Goal: Task Accomplishment & Management: Complete application form

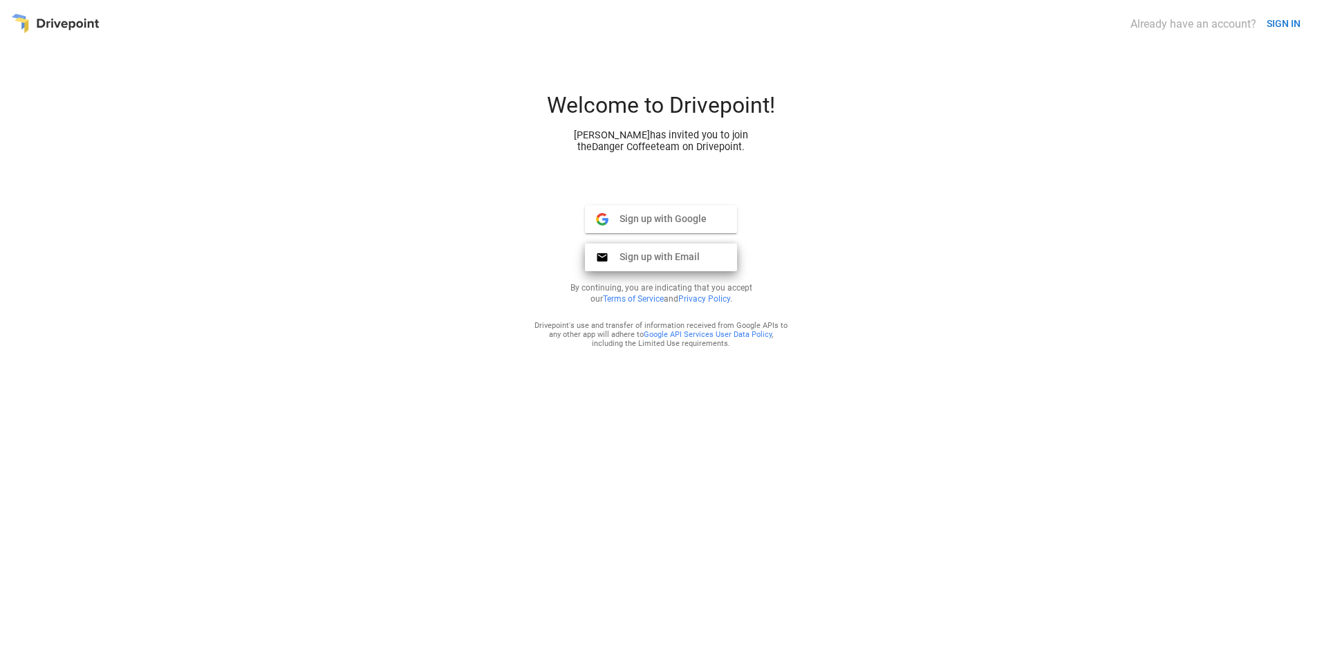
click at [661, 259] on span "Sign up with Email" at bounding box center [653, 256] width 91 height 12
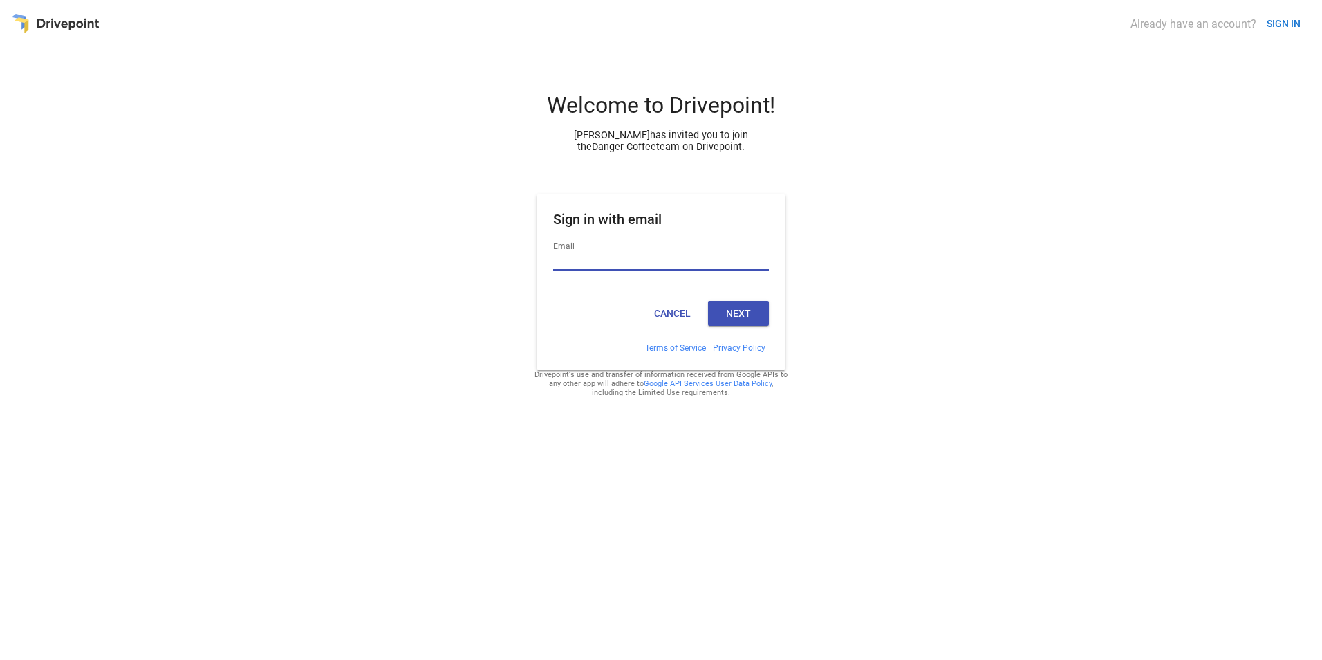
click at [634, 248] on div "Email" at bounding box center [661, 262] width 216 height 46
click at [625, 258] on input "Email" at bounding box center [661, 261] width 216 height 18
type input "**********"
click at [731, 319] on button "Next" at bounding box center [738, 313] width 61 height 25
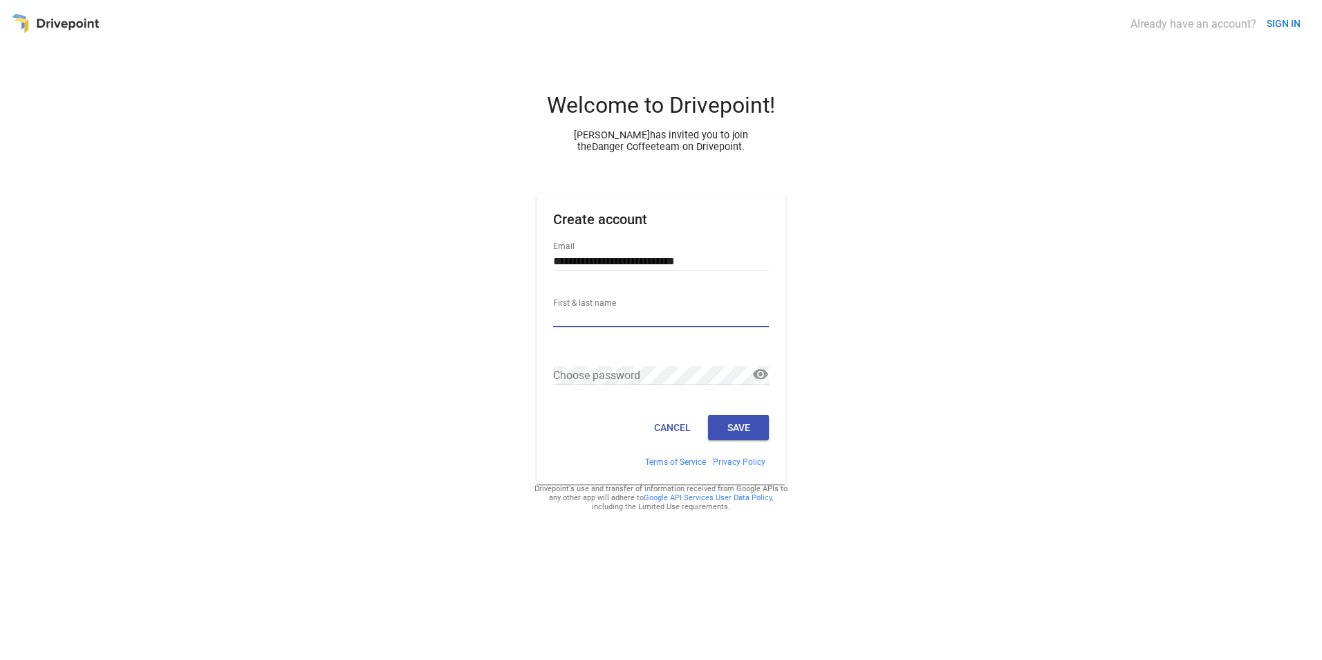
click at [629, 312] on input "First & last name" at bounding box center [661, 318] width 216 height 18
type input "**********"
click at [753, 377] on link at bounding box center [760, 374] width 17 height 17
click at [515, 368] on div "**********" at bounding box center [661, 370] width 1300 height 557
drag, startPoint x: 883, startPoint y: 239, endPoint x: 883, endPoint y: 247, distance: 7.6
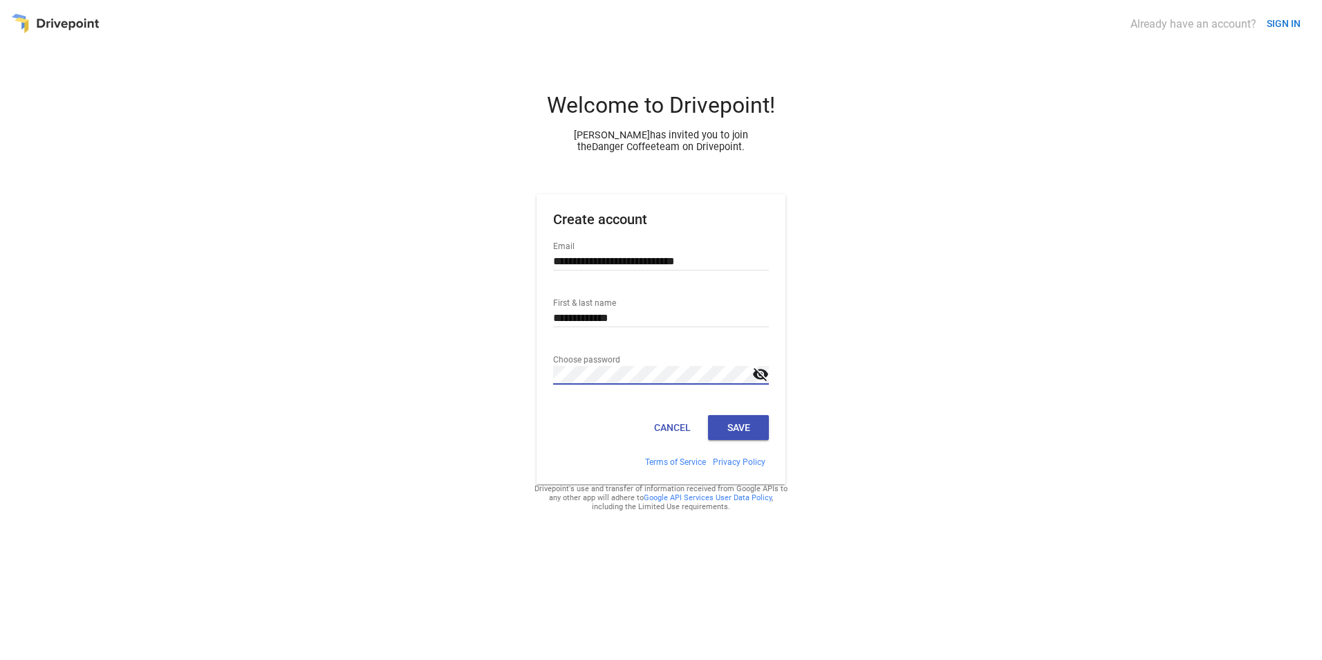
click at [883, 239] on div "**********" at bounding box center [661, 370] width 1300 height 557
click at [761, 429] on button "Save" at bounding box center [738, 427] width 61 height 25
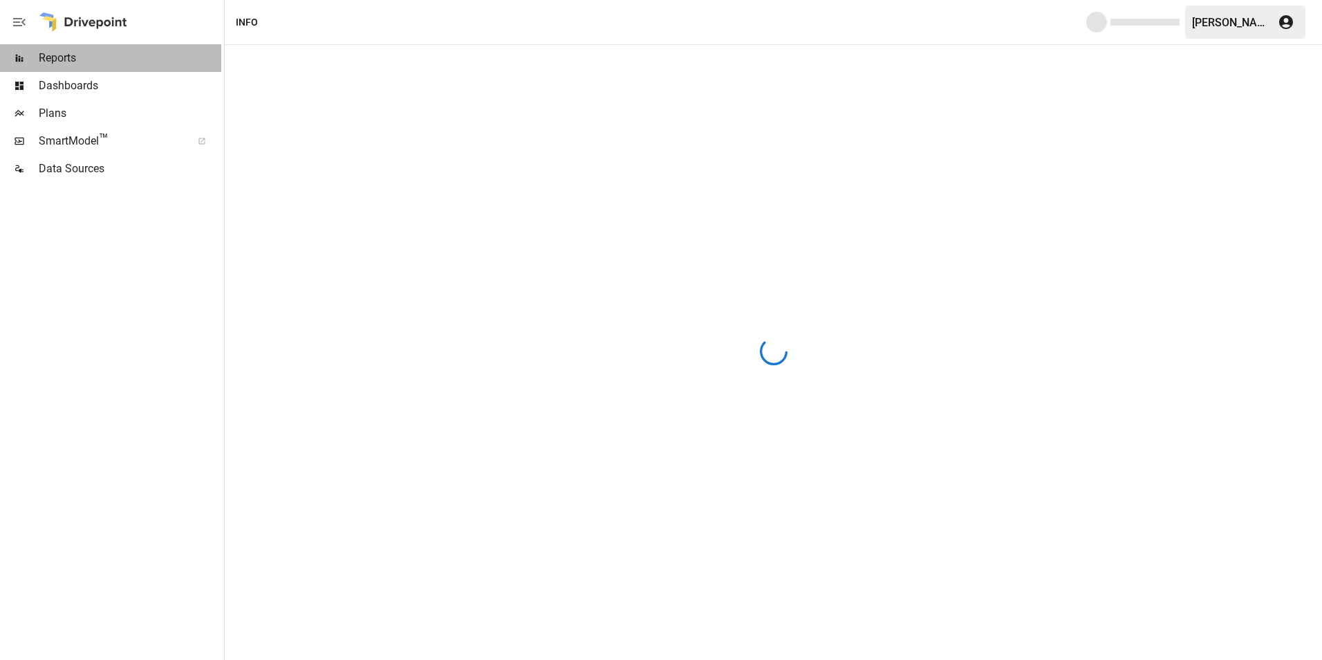
click at [62, 71] on div "Reports" at bounding box center [110, 58] width 221 height 28
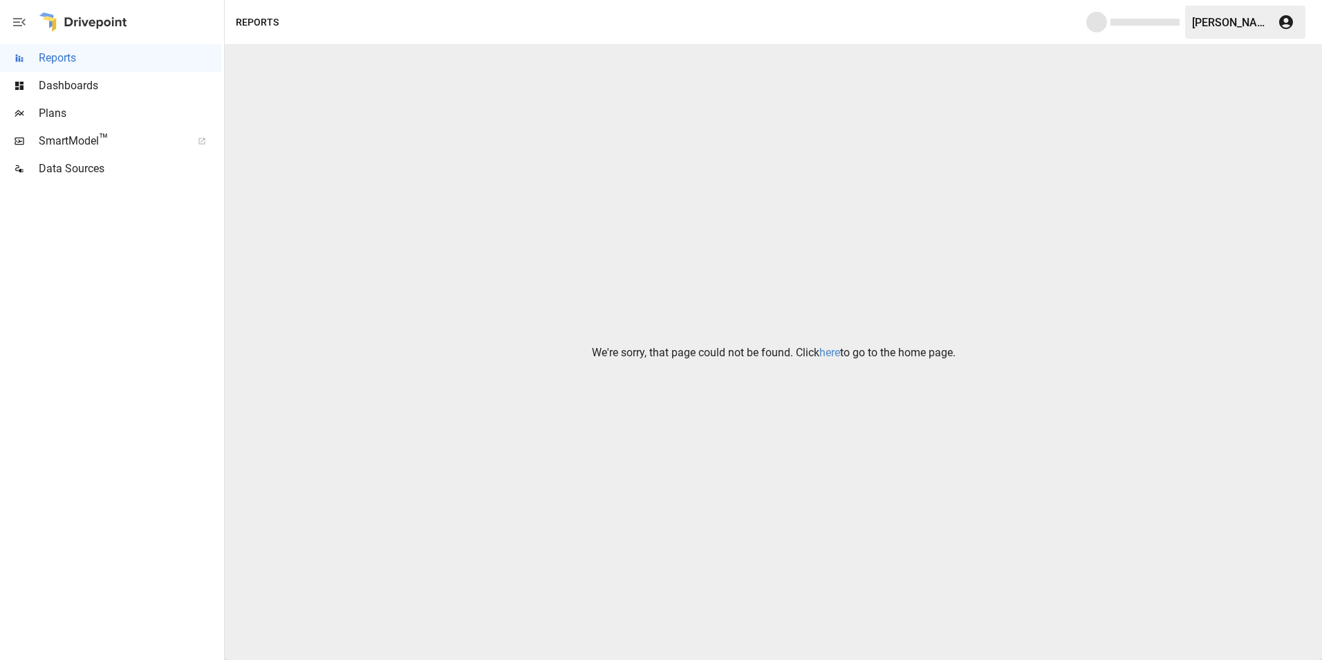
click at [837, 353] on link "here" at bounding box center [829, 352] width 21 height 13
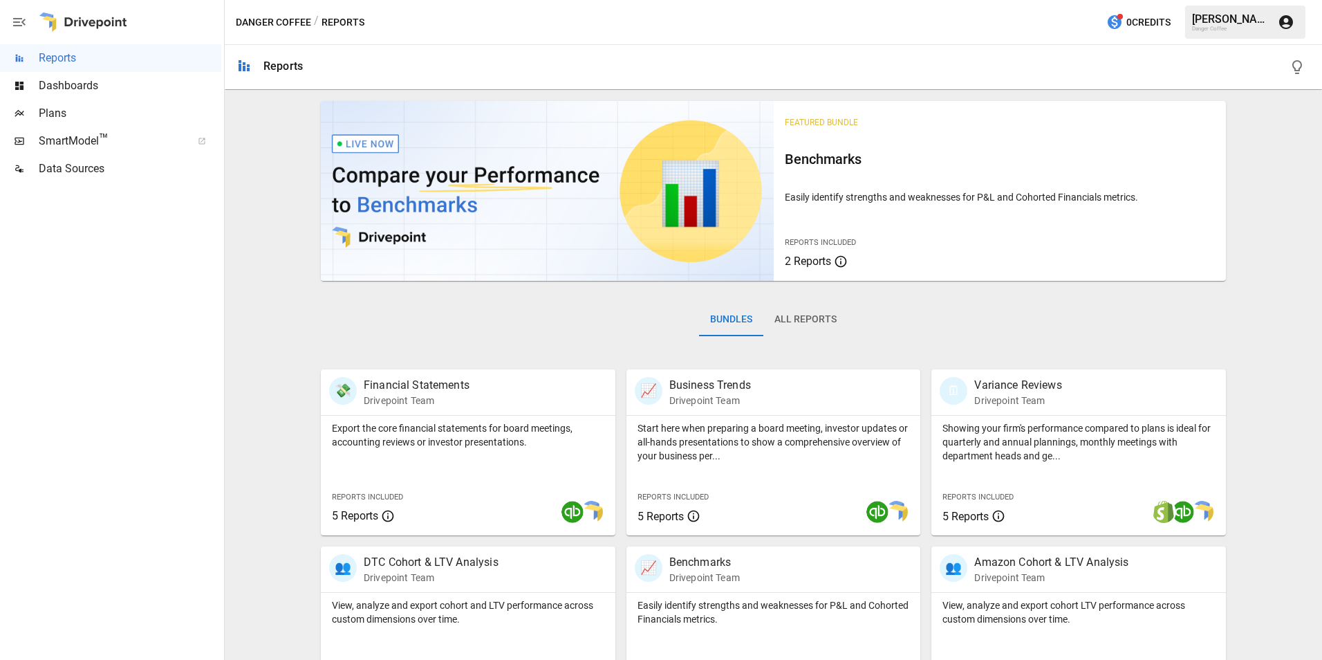
click at [77, 89] on span "Dashboards" at bounding box center [130, 85] width 183 height 17
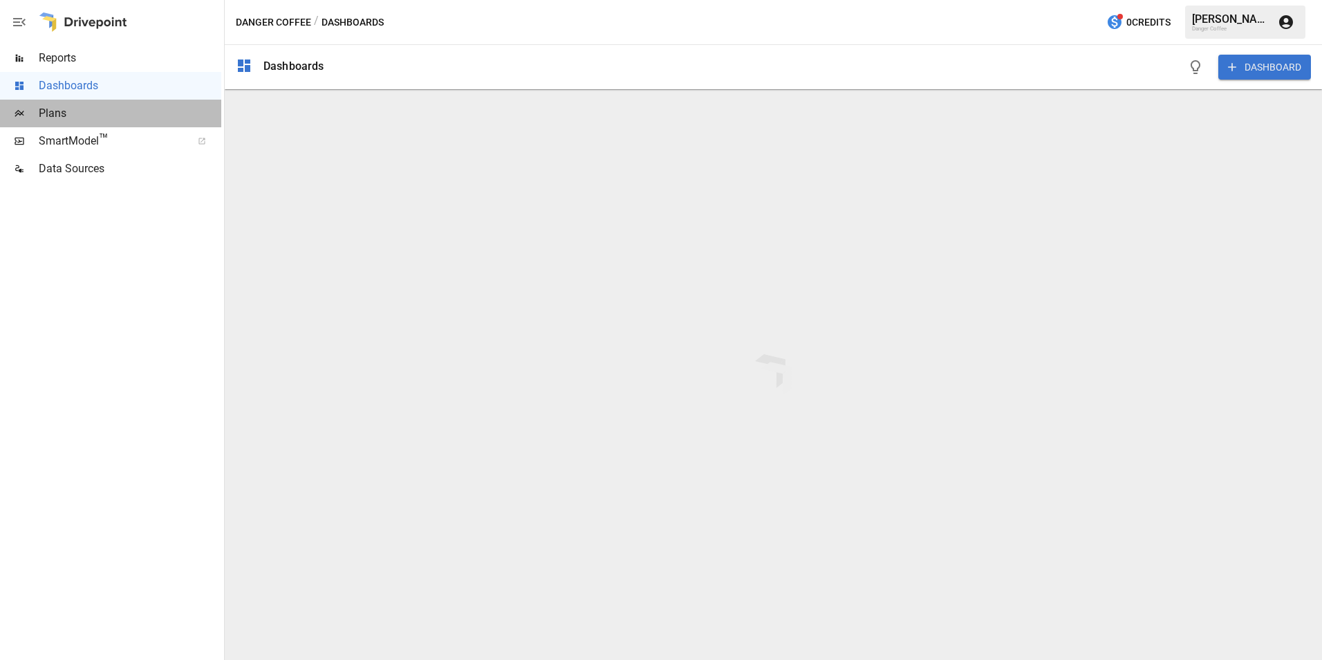
click at [65, 106] on span "Plans" at bounding box center [130, 113] width 183 height 17
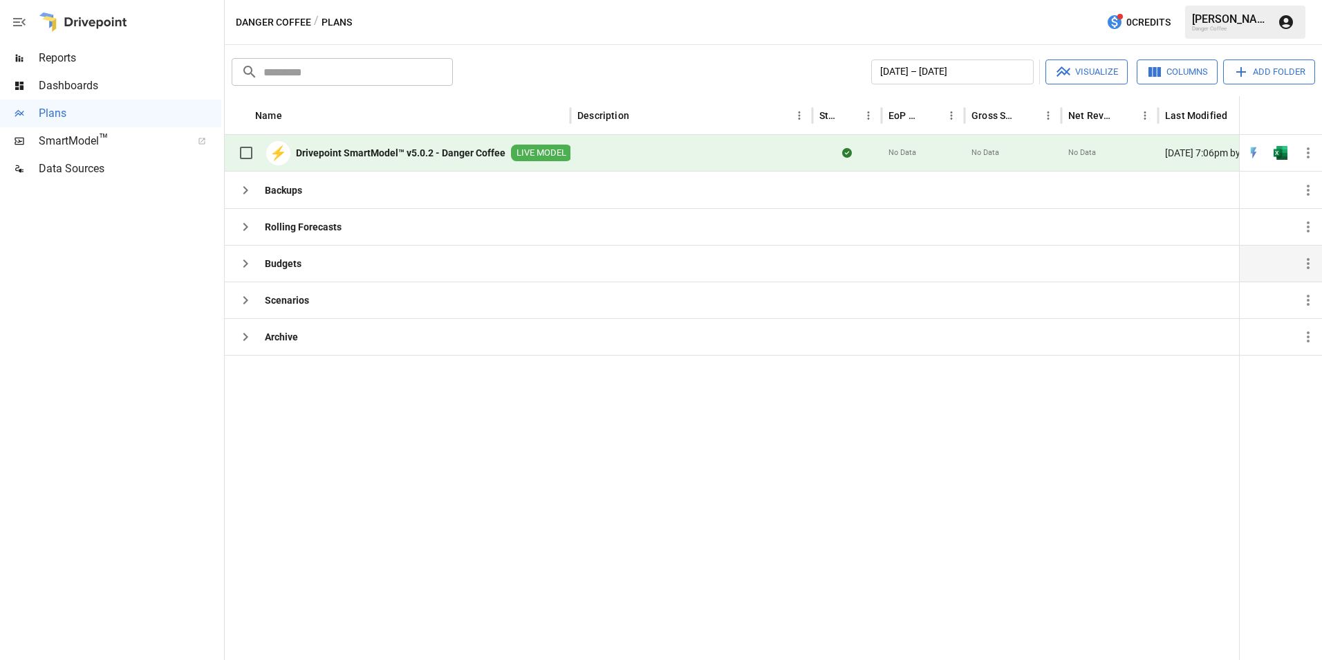
click at [272, 261] on b "Budgets" at bounding box center [283, 263] width 37 height 14
click at [240, 265] on icon "button" at bounding box center [245, 263] width 17 height 17
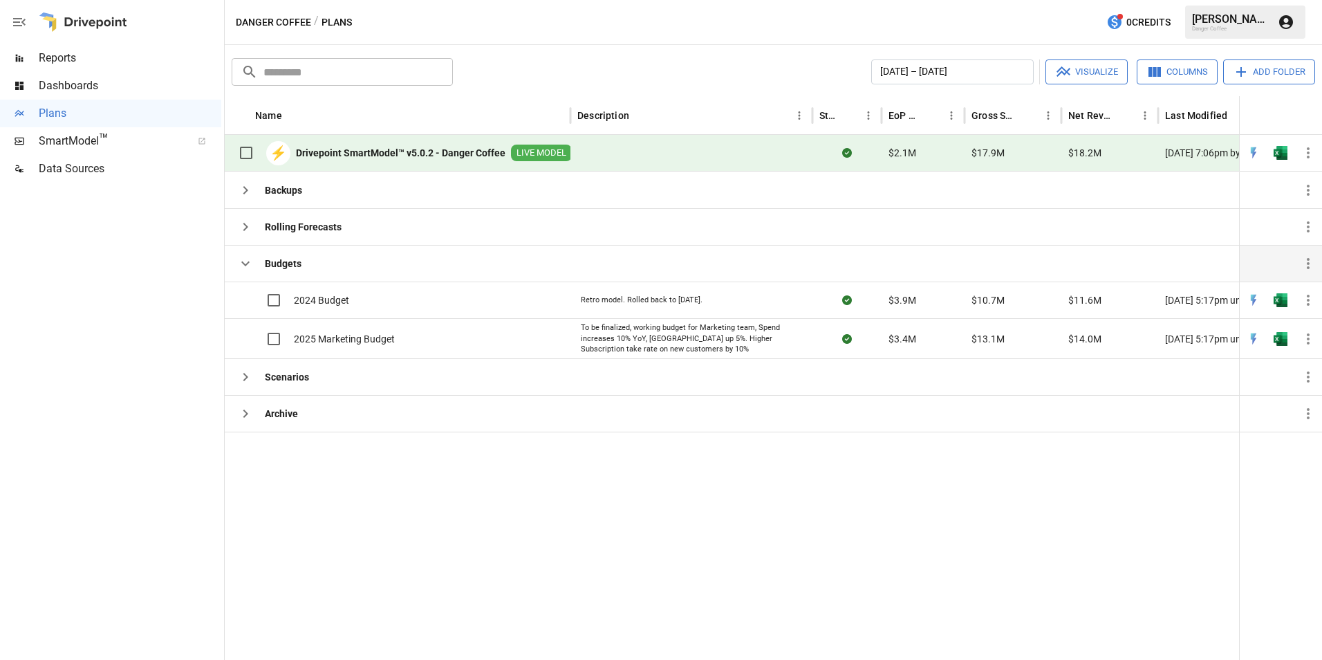
click at [105, 92] on span "Dashboards" at bounding box center [130, 85] width 183 height 17
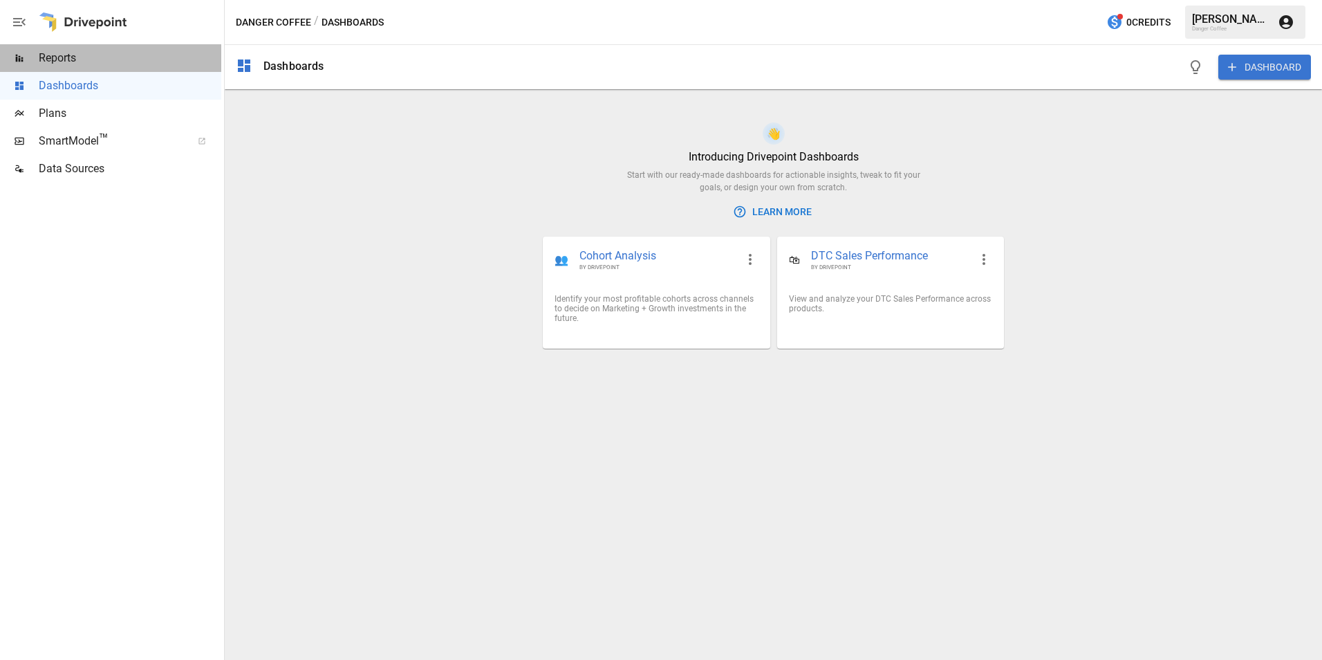
click at [76, 55] on span "Reports" at bounding box center [130, 58] width 183 height 17
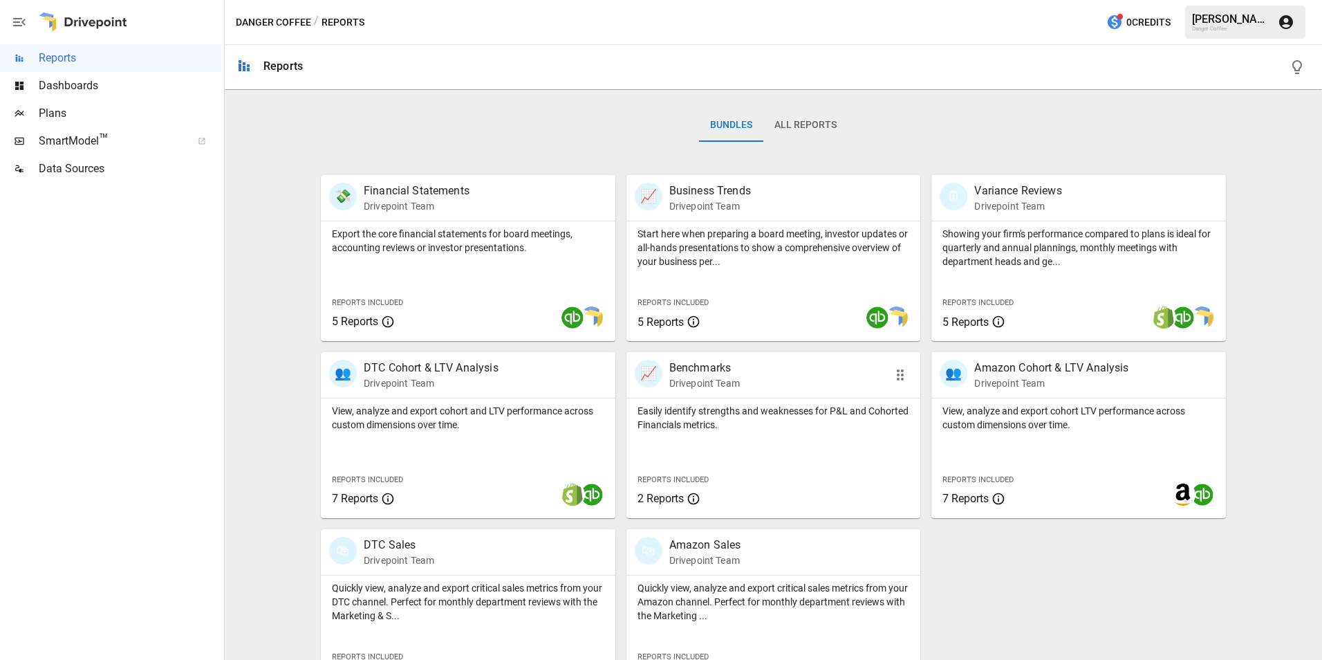
scroll to position [235, 0]
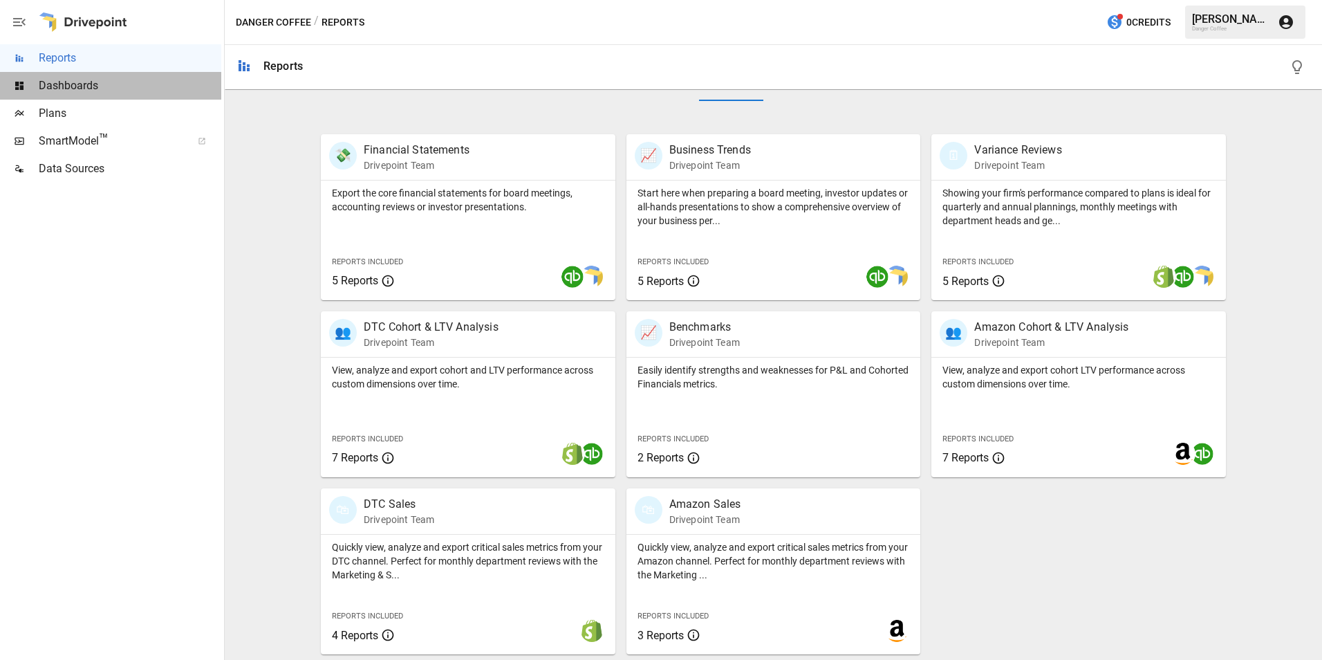
click at [88, 84] on span "Dashboards" at bounding box center [130, 85] width 183 height 17
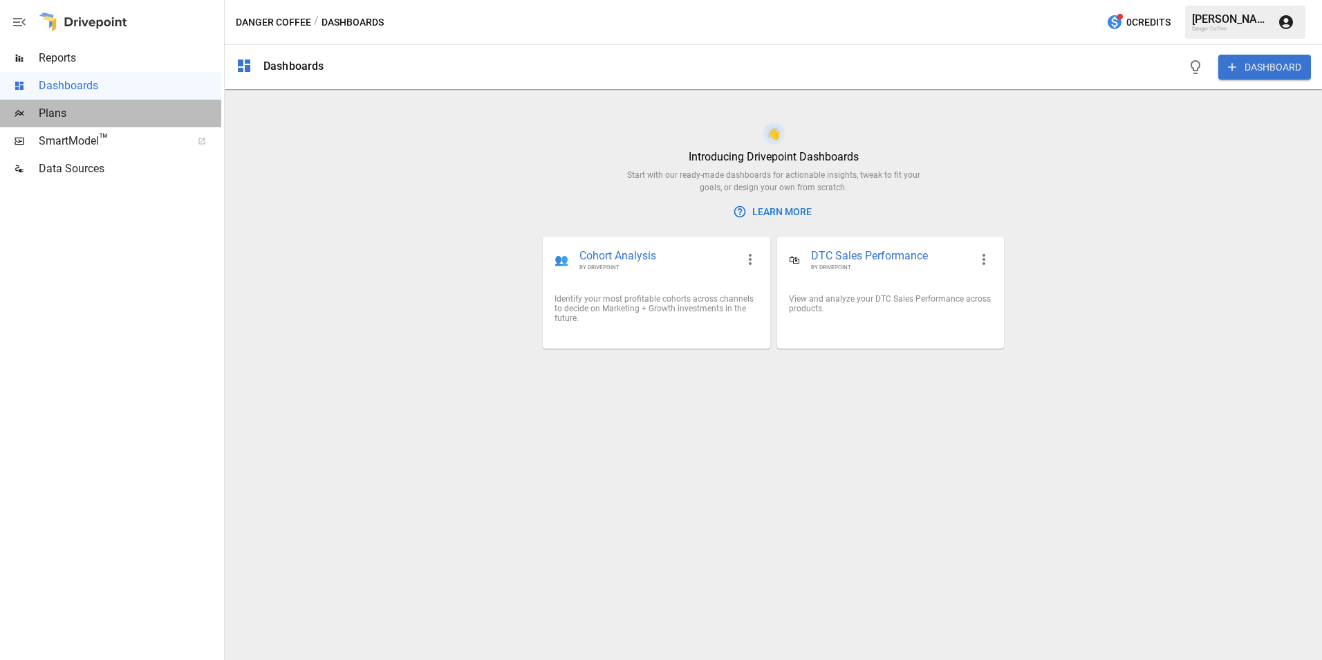
click at [103, 121] on span "Plans" at bounding box center [130, 113] width 183 height 17
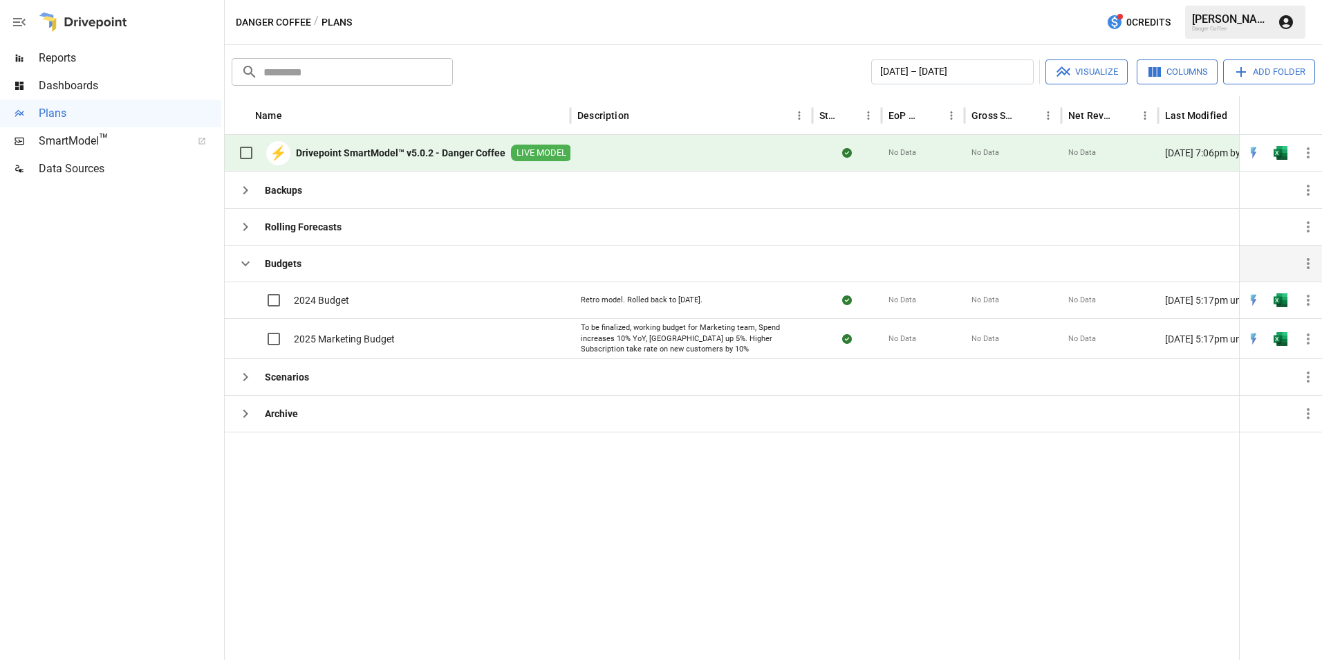
click at [240, 271] on icon "button" at bounding box center [245, 263] width 17 height 17
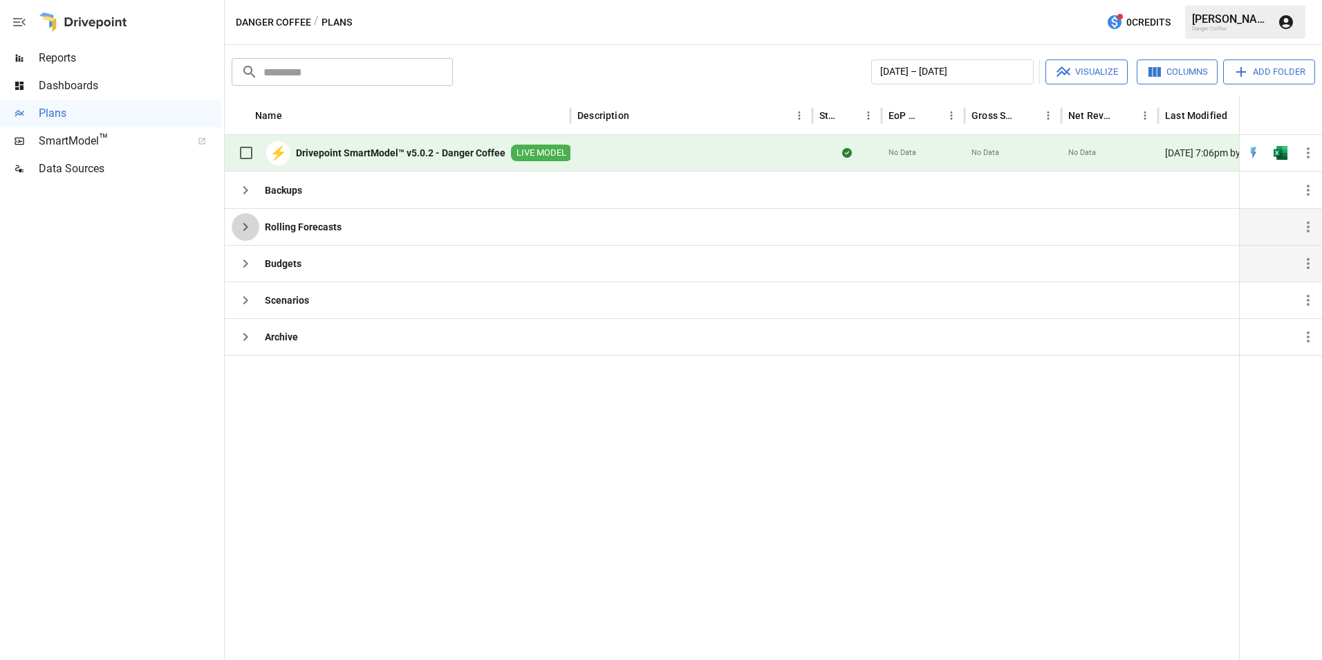
click at [246, 225] on icon "button" at bounding box center [245, 227] width 5 height 8
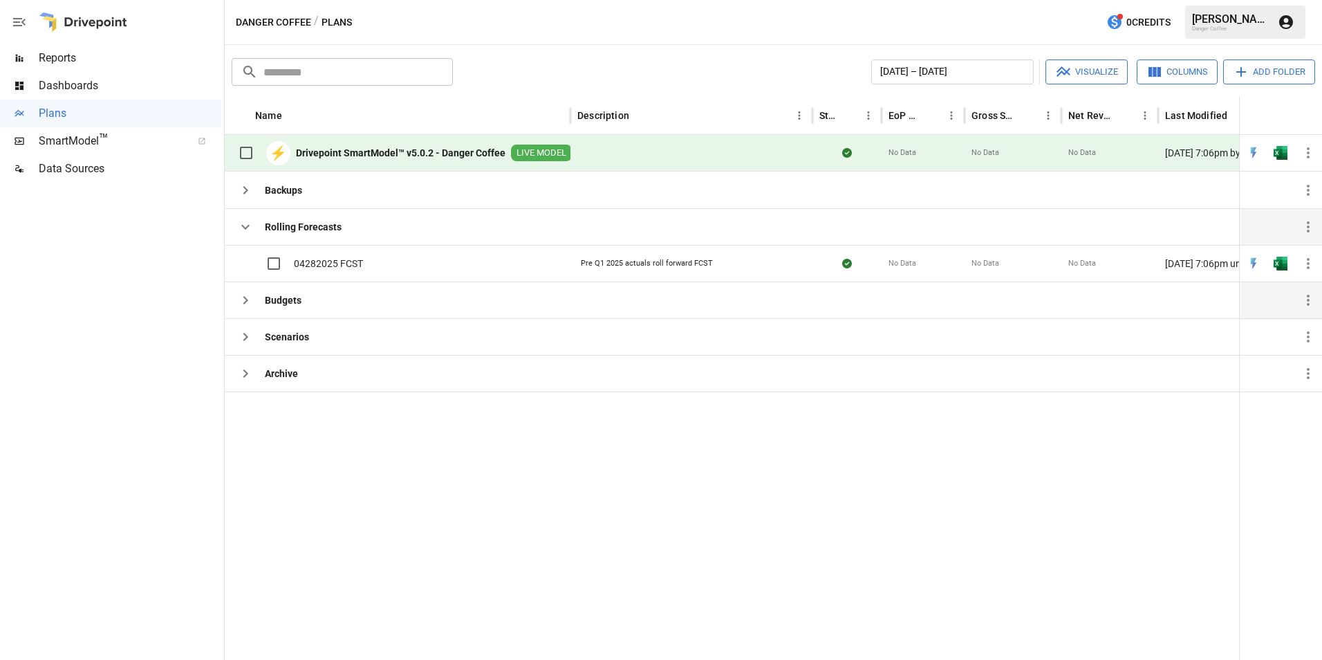
click at [246, 225] on icon "button" at bounding box center [245, 226] width 17 height 17
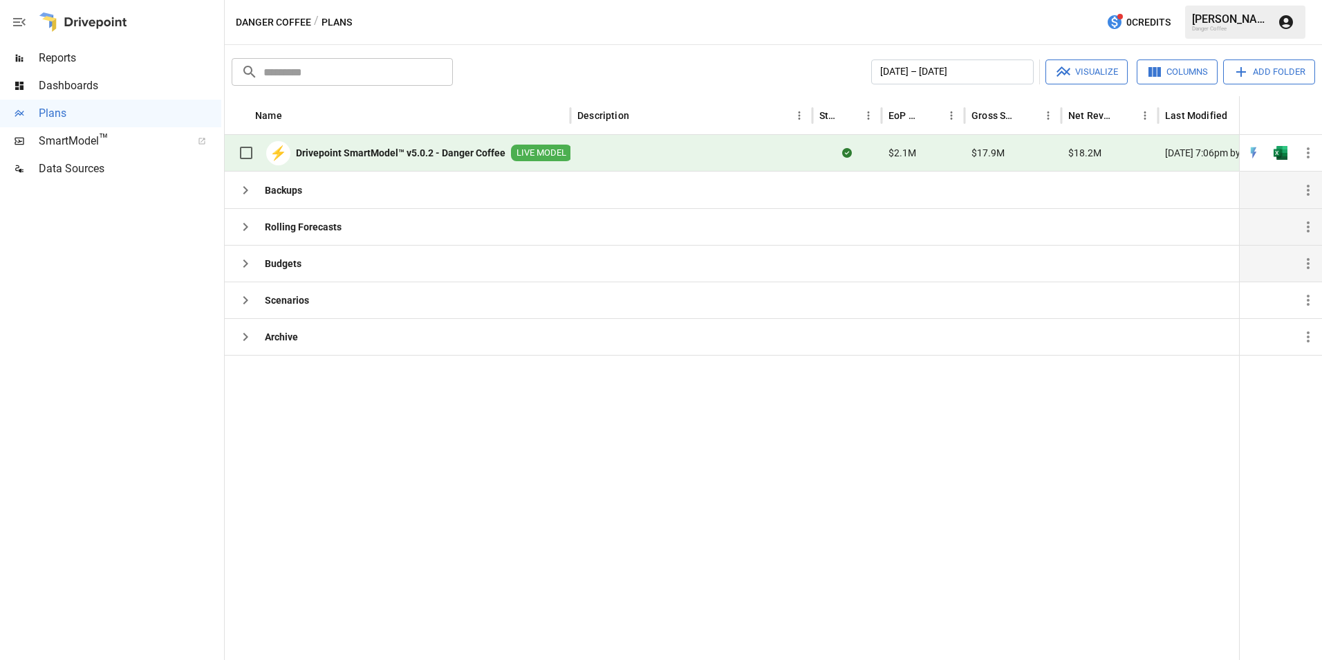
click at [248, 197] on icon "button" at bounding box center [245, 190] width 17 height 17
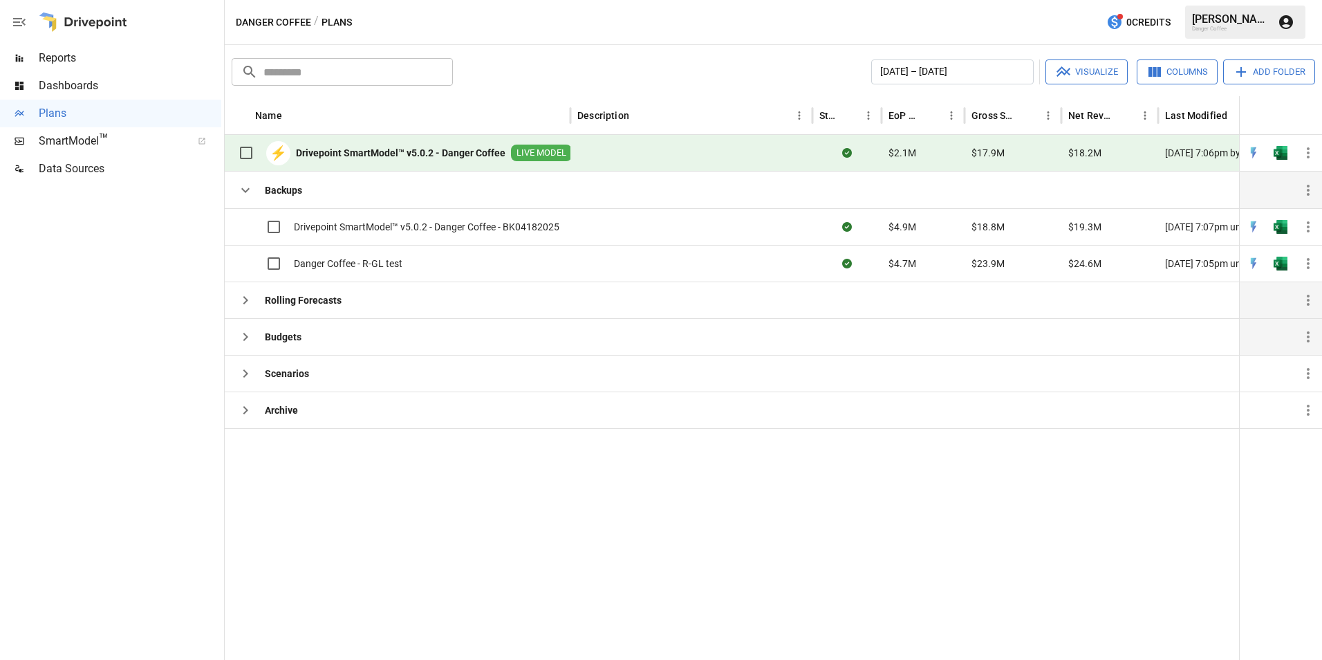
click at [242, 193] on icon "button" at bounding box center [245, 190] width 17 height 17
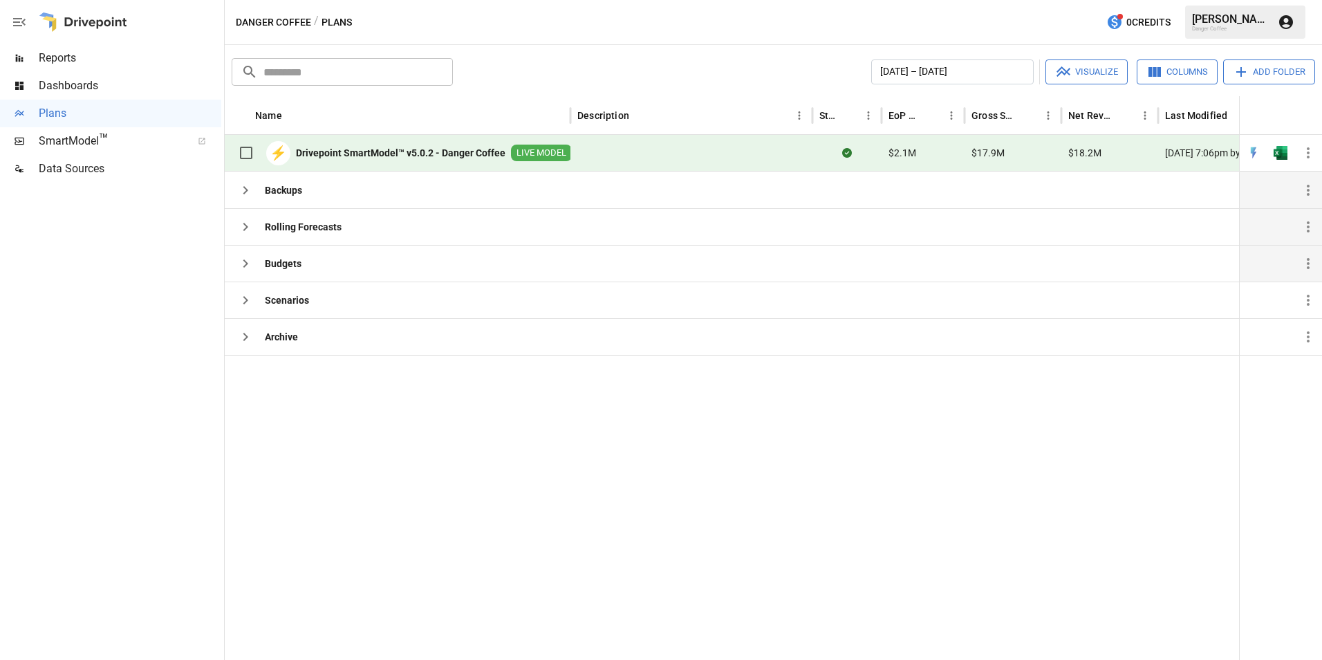
click at [248, 279] on div "Budgets" at bounding box center [267, 263] width 70 height 36
click at [245, 268] on icon "button" at bounding box center [245, 263] width 17 height 17
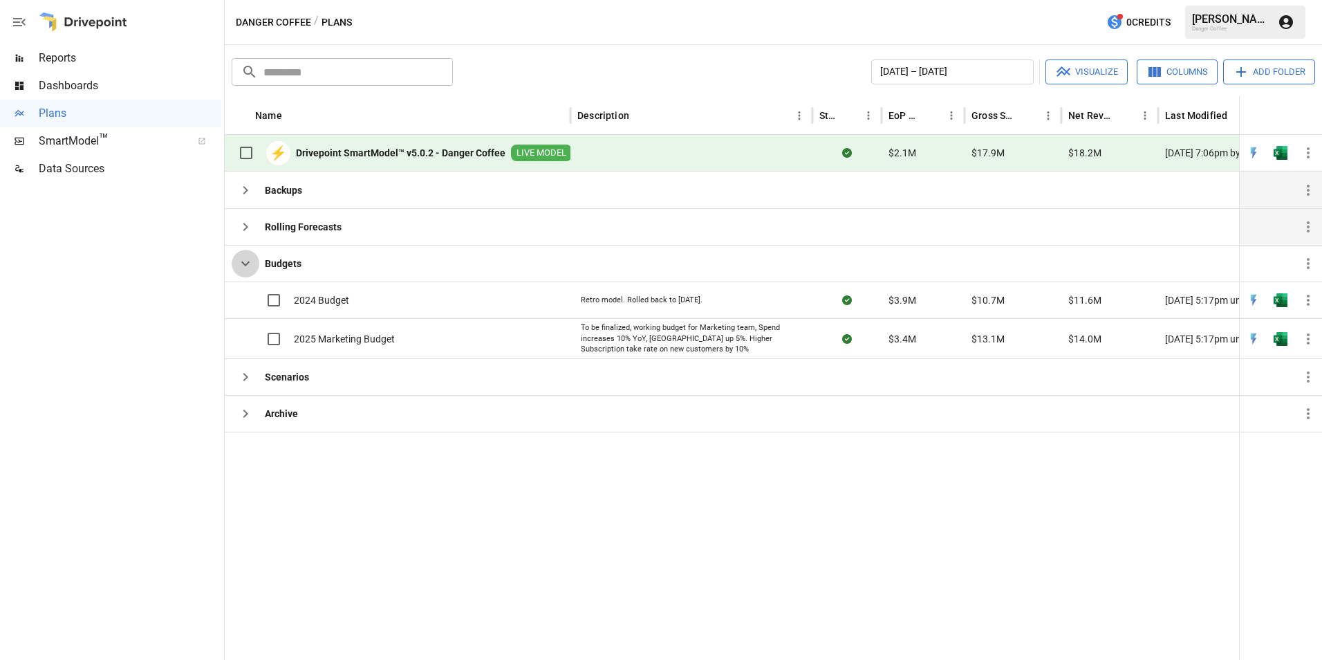
click at [248, 263] on icon "button" at bounding box center [245, 263] width 8 height 5
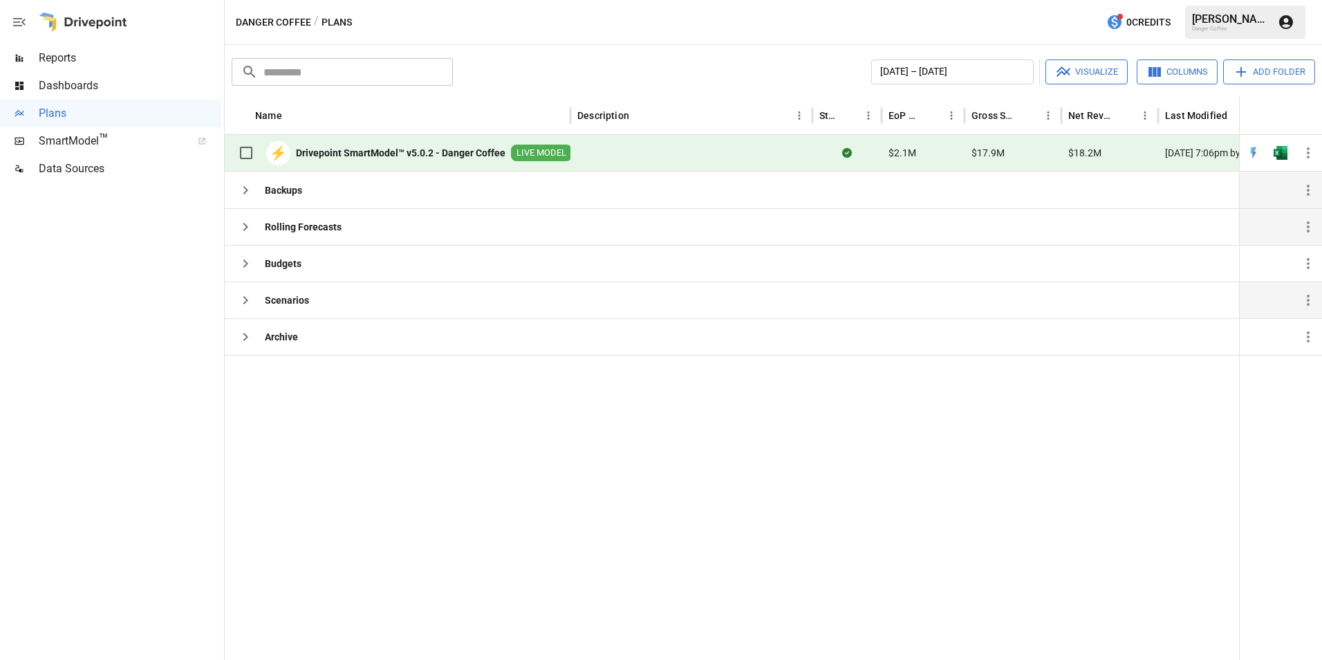
click at [245, 296] on icon "button" at bounding box center [245, 300] width 17 height 17
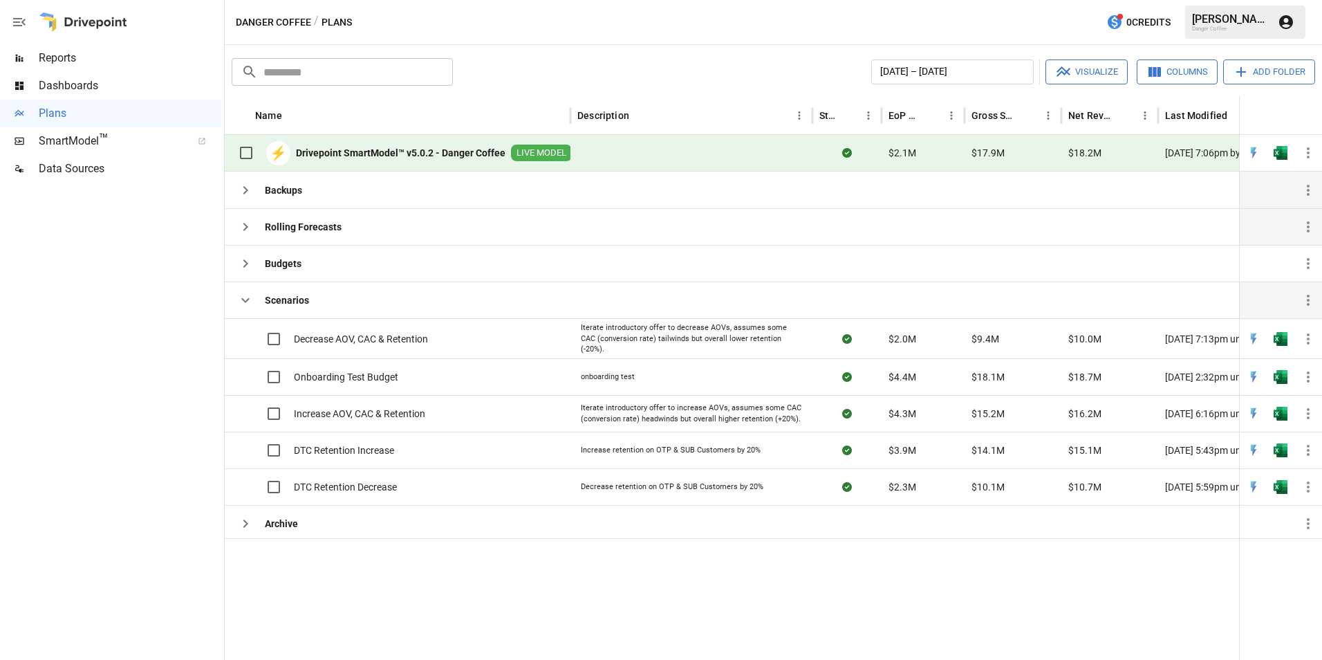
click at [243, 301] on icon "button" at bounding box center [245, 300] width 17 height 17
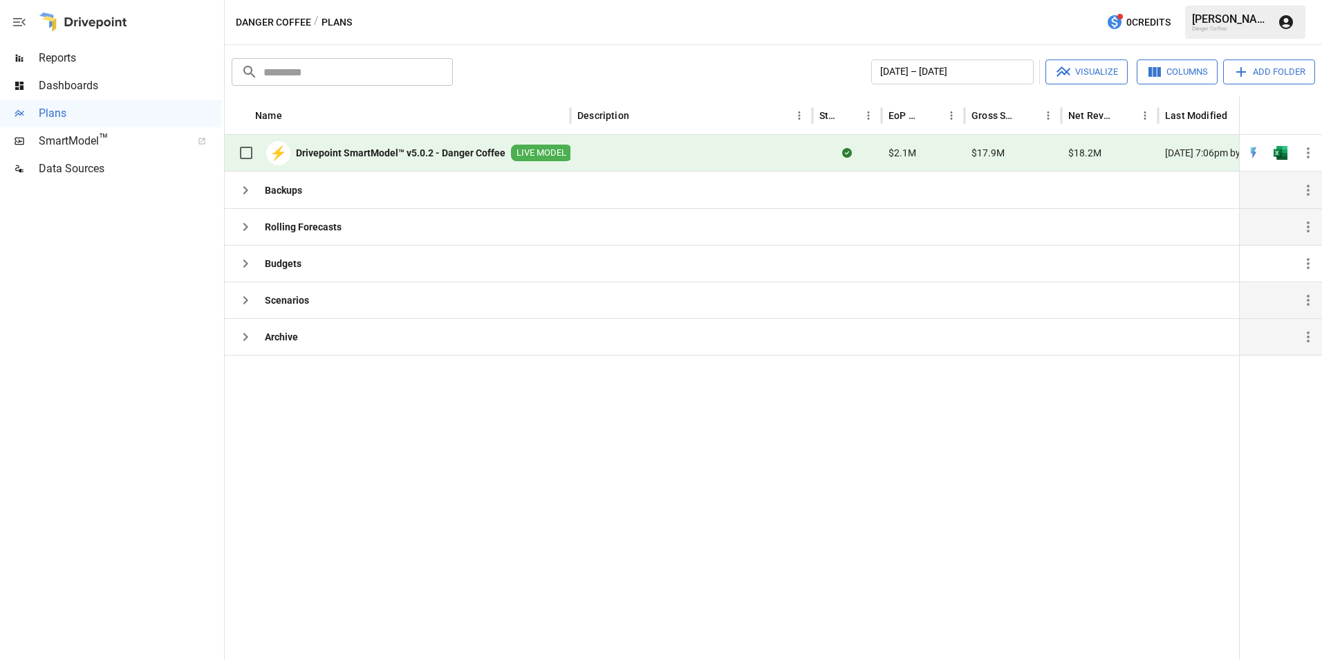
click at [237, 340] on icon "button" at bounding box center [245, 336] width 17 height 17
click at [245, 343] on icon "button" at bounding box center [245, 336] width 17 height 17
click at [69, 140] on span "SmartModel ™" at bounding box center [111, 141] width 144 height 17
click at [60, 78] on span "Dashboards" at bounding box center [130, 85] width 183 height 17
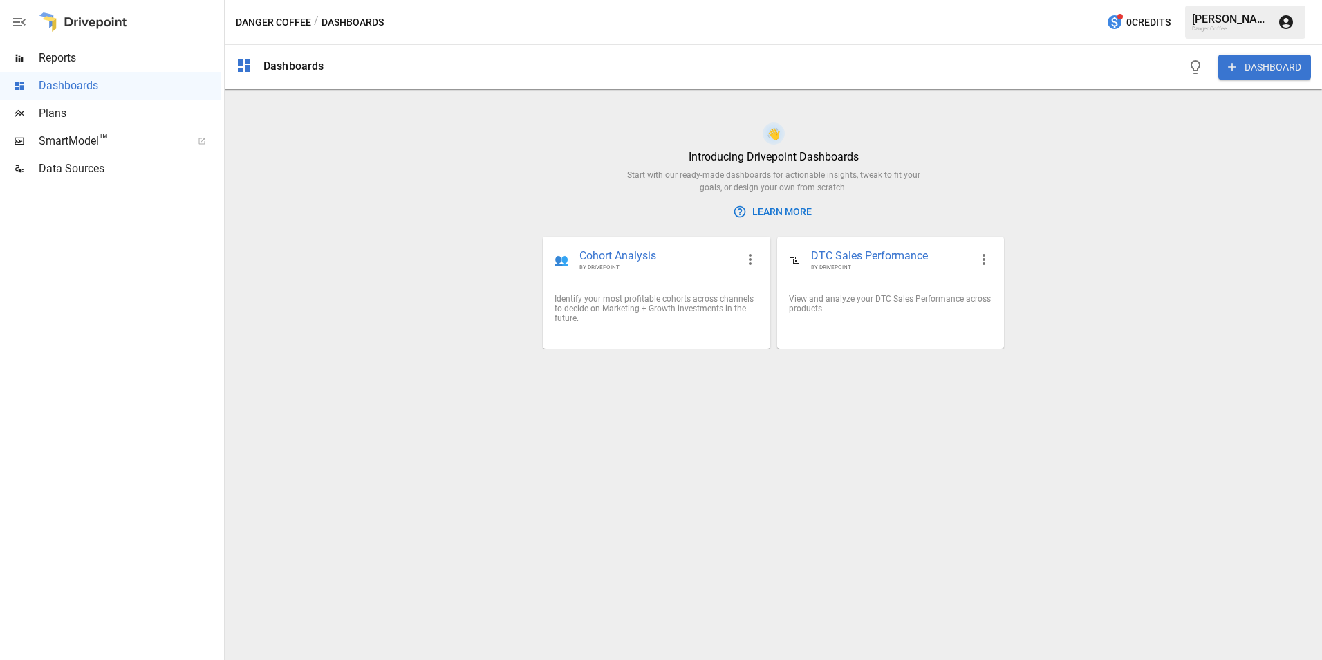
click at [69, 64] on span "Reports" at bounding box center [130, 58] width 183 height 17
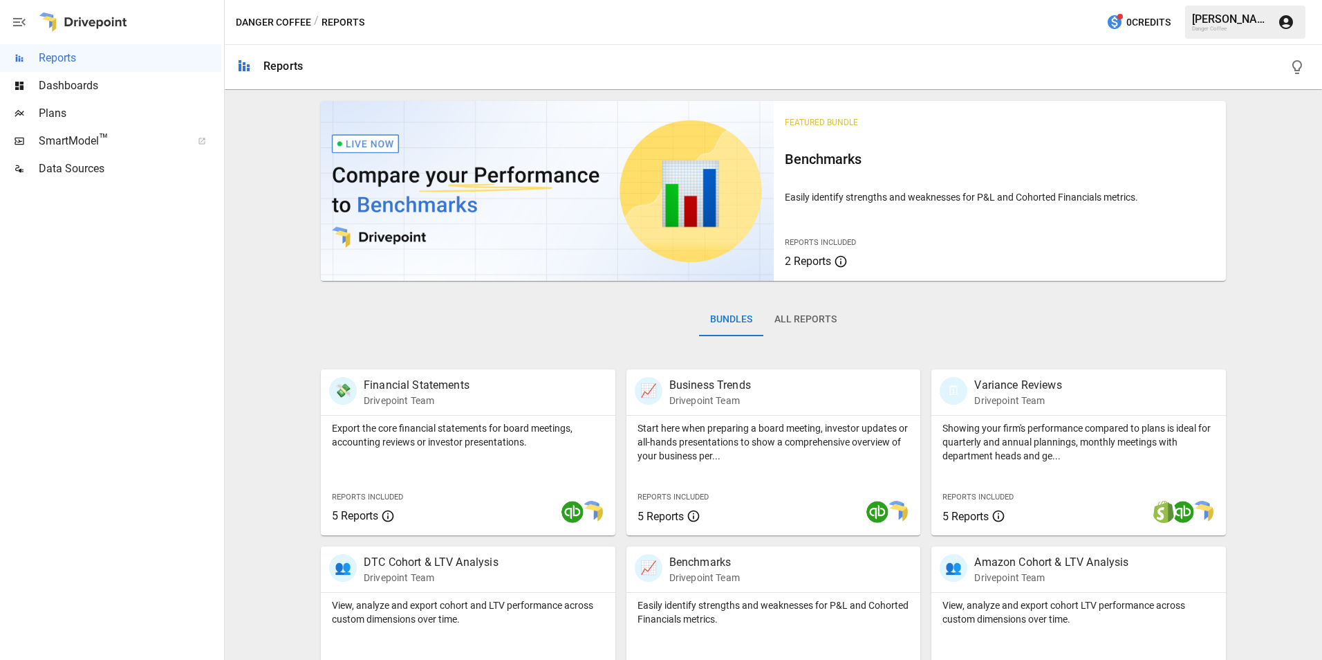
click at [82, 92] on span "Dashboards" at bounding box center [130, 85] width 183 height 17
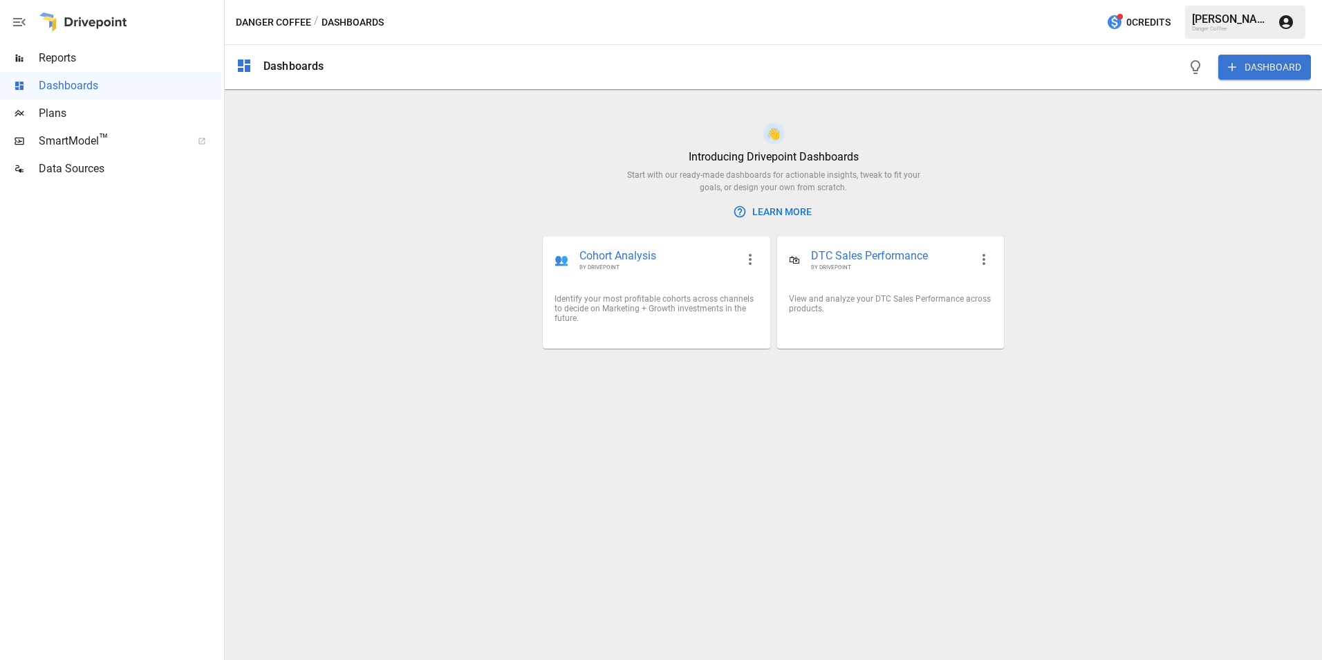
click at [43, 112] on span "Plans" at bounding box center [130, 113] width 183 height 17
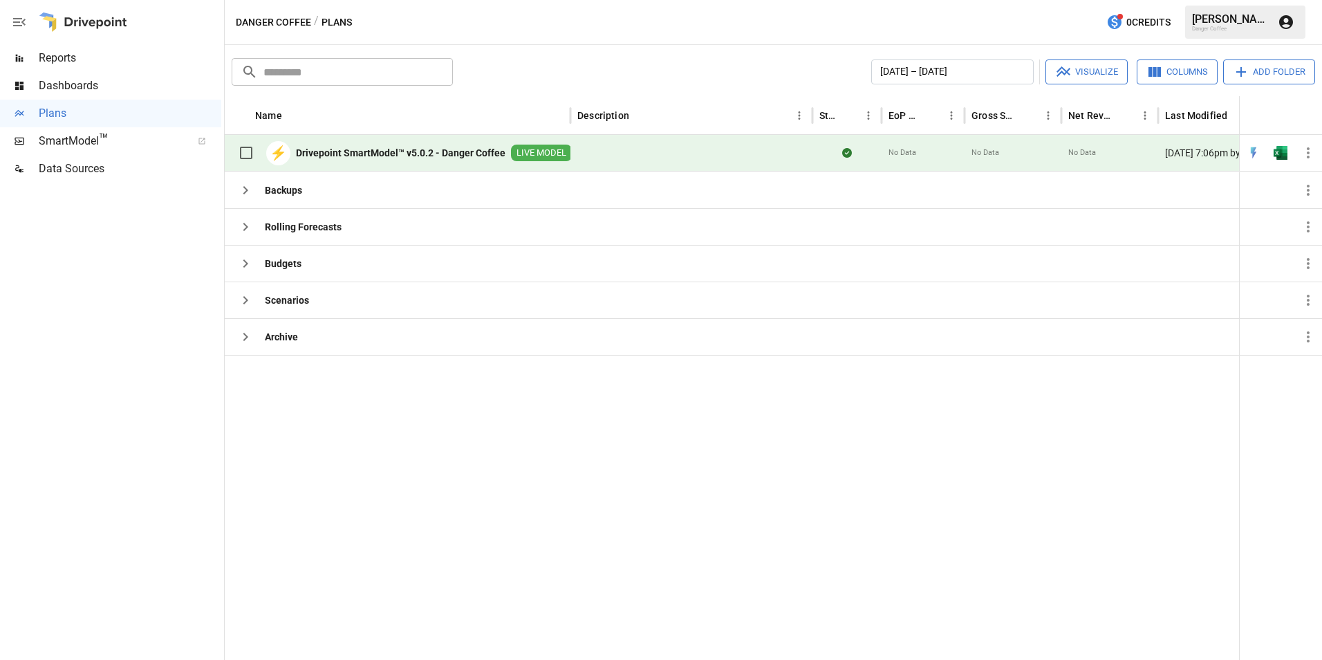
click at [68, 137] on span "SmartModel ™" at bounding box center [111, 141] width 144 height 17
